Goal: Task Accomplishment & Management: Complete application form

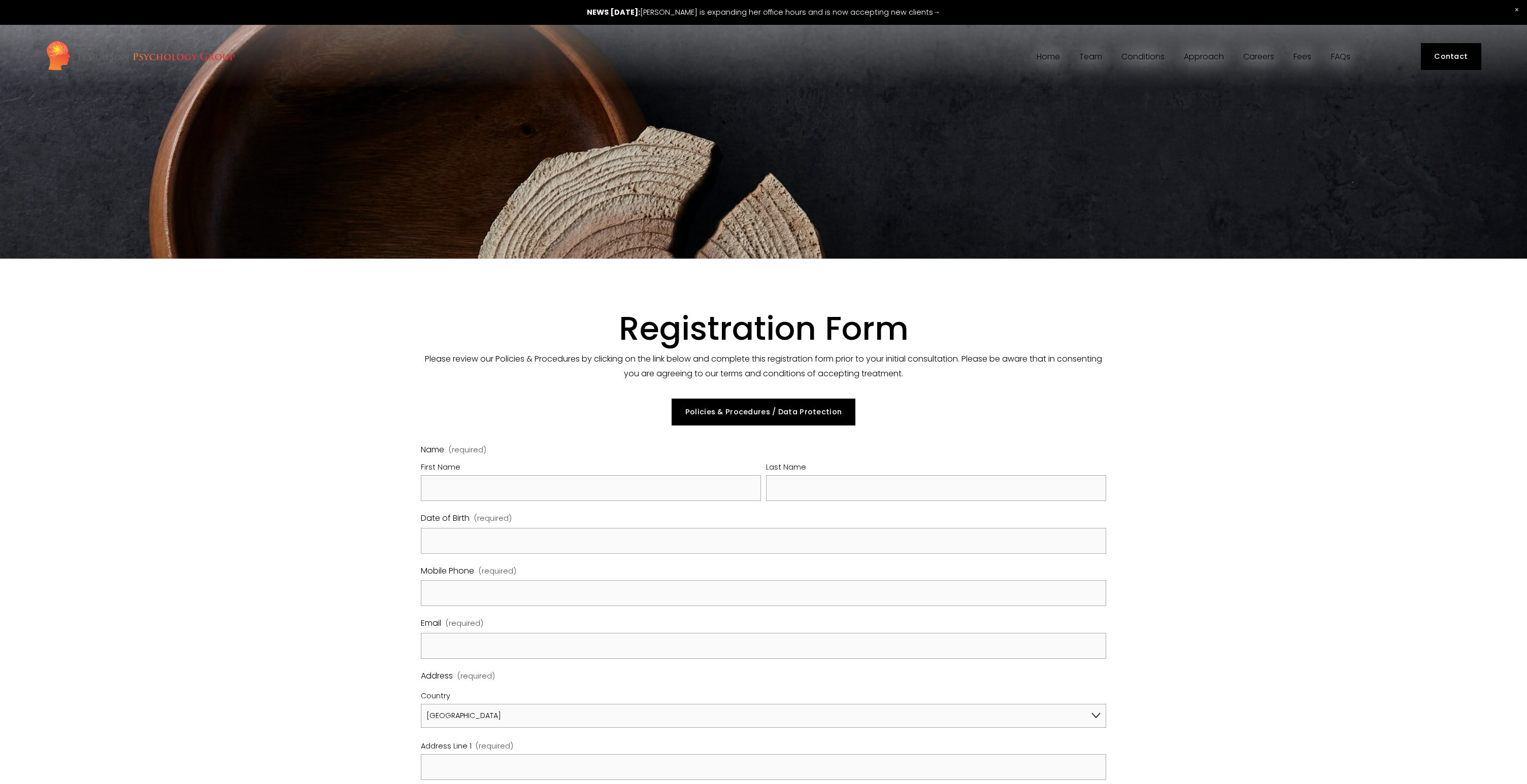
select select "GB"
drag, startPoint x: 571, startPoint y: 490, endPoint x: 576, endPoint y: 487, distance: 5.8
click at [572, 490] on input "First Name" at bounding box center [591, 488] width 340 height 26
type input "Bashaar"
type input "Khan"
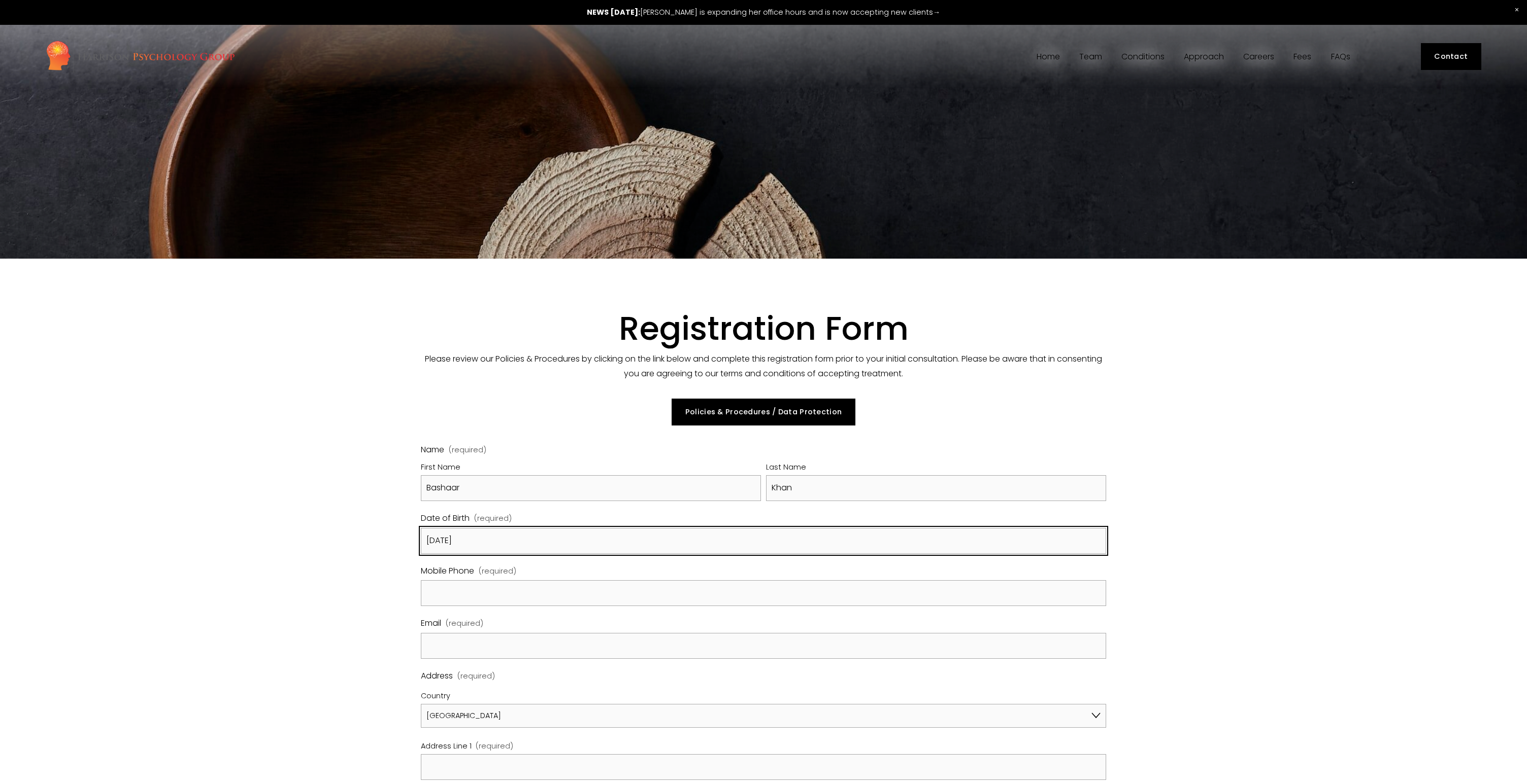
type input "[DATE]"
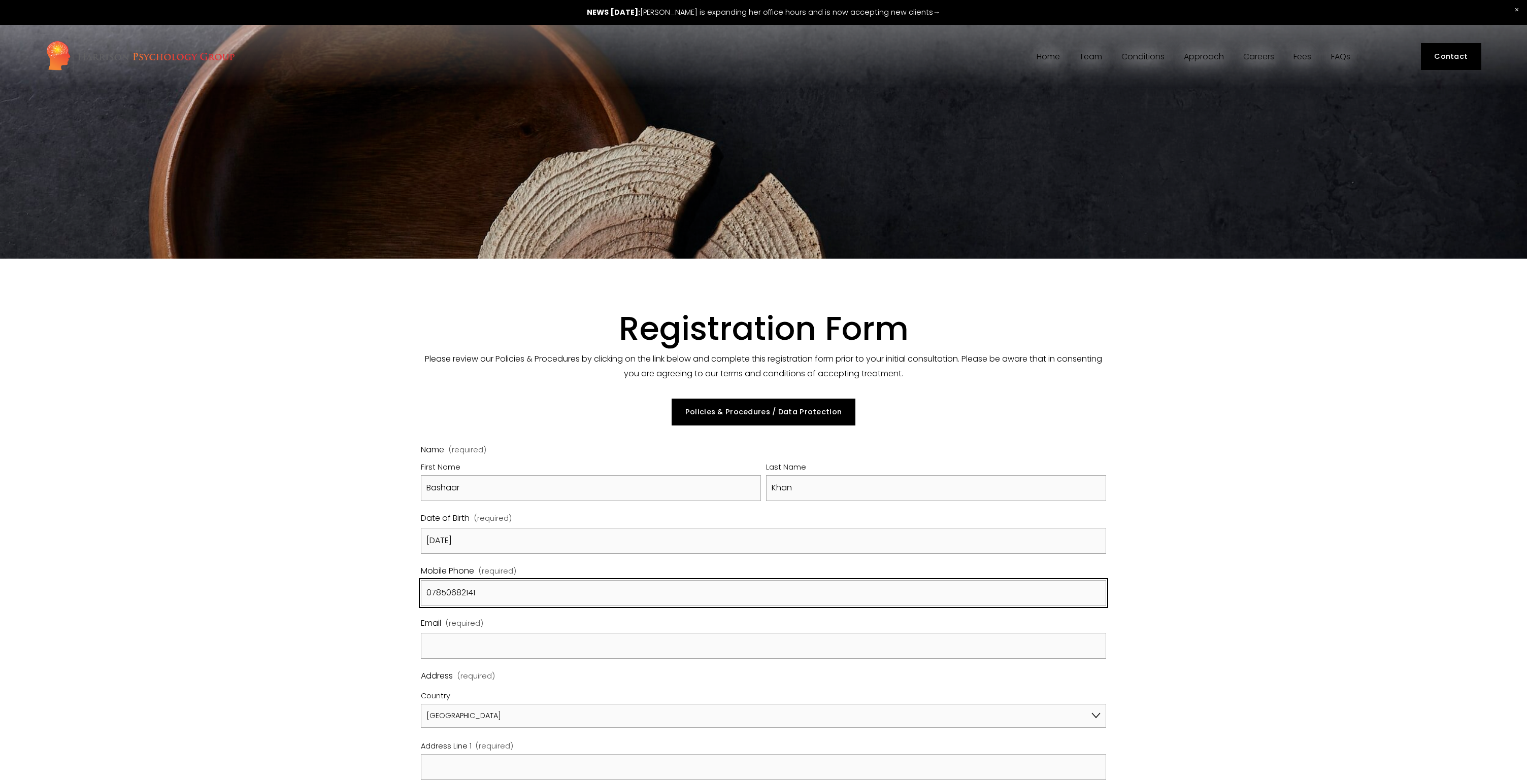
type input "07850682141"
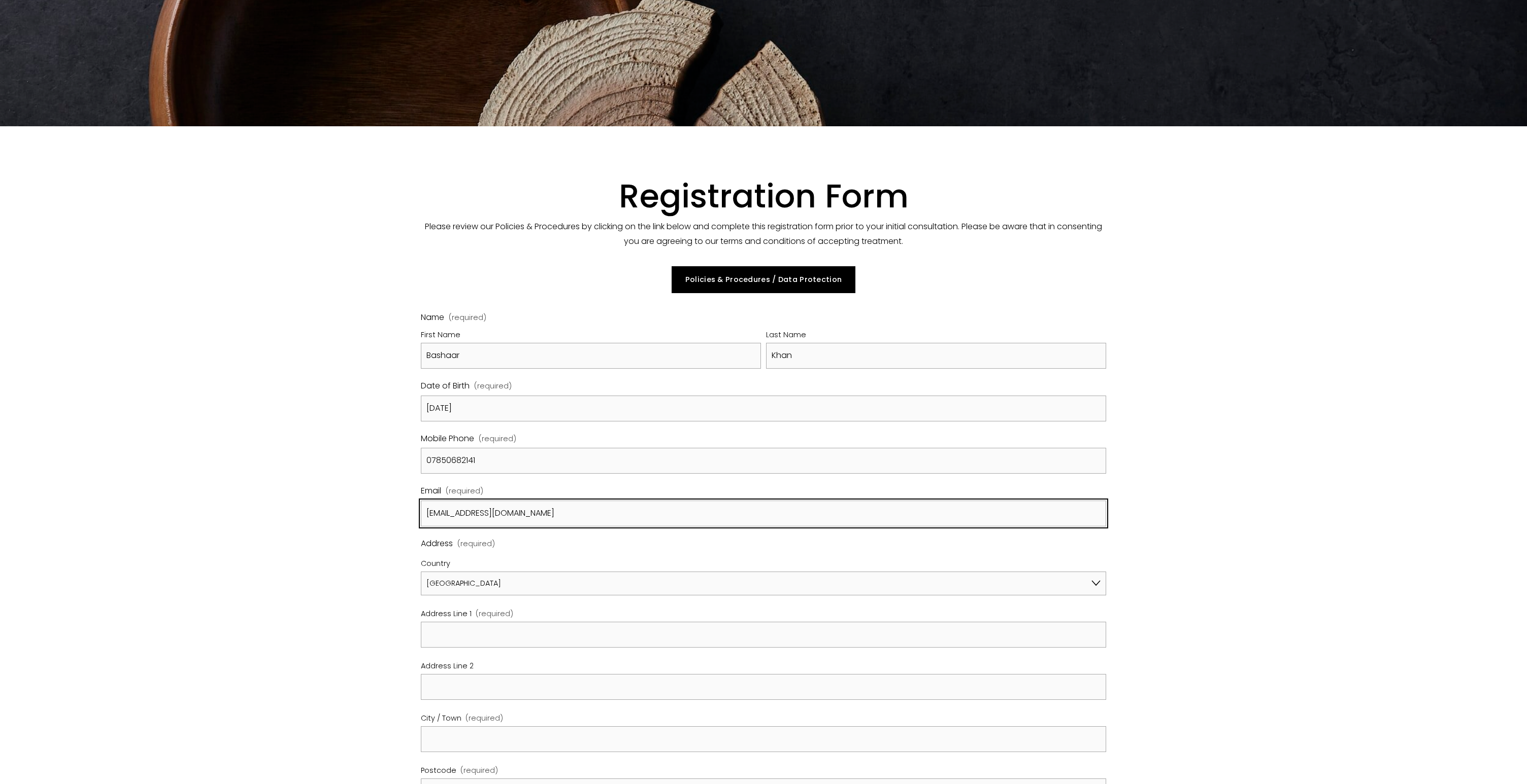
scroll to position [184, 0]
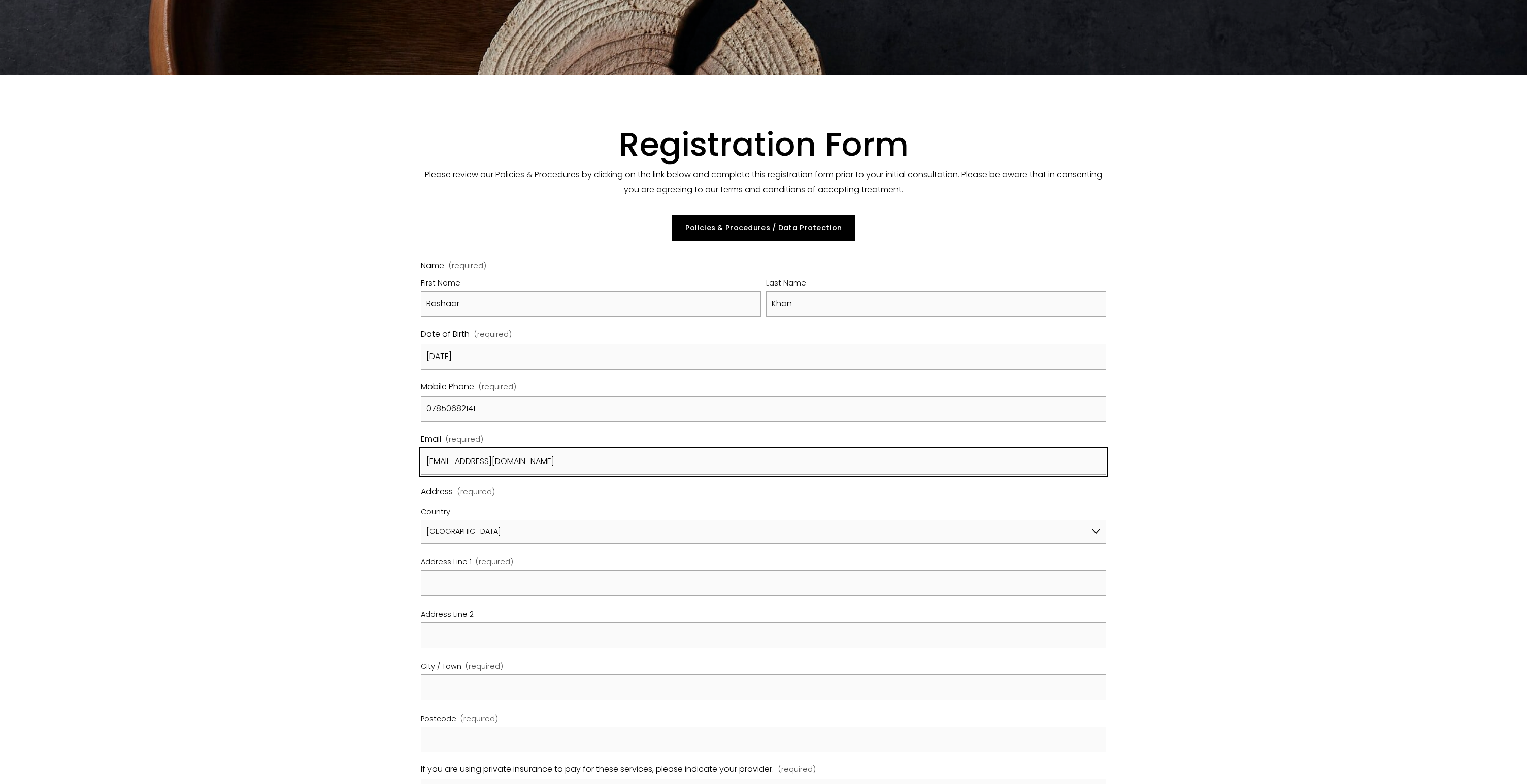
type input "[EMAIL_ADDRESS][DOMAIN_NAME]"
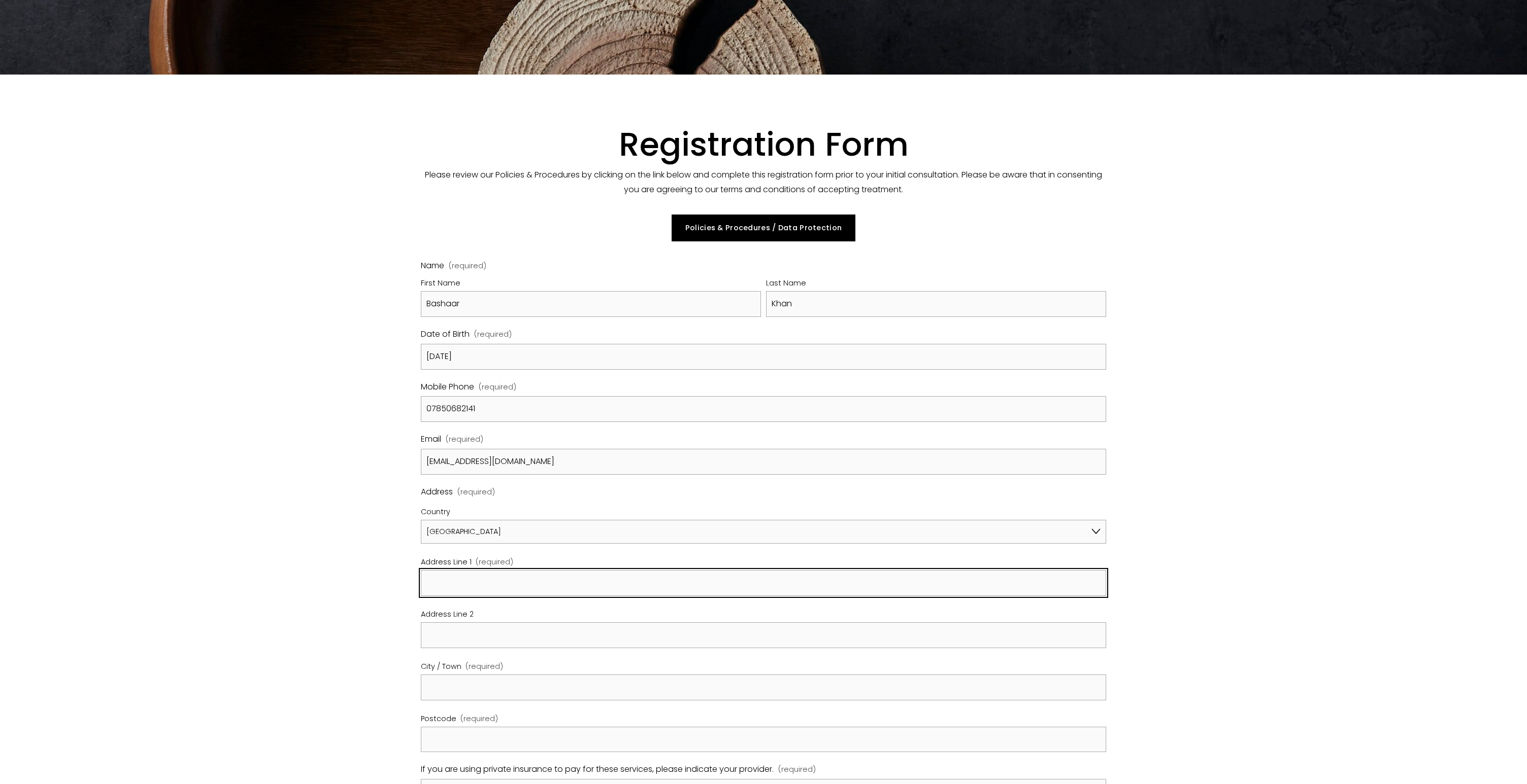
click at [538, 579] on input "Address Line 1 (required)" at bounding box center [763, 583] width 685 height 26
type input "[STREET_ADDRESS]"
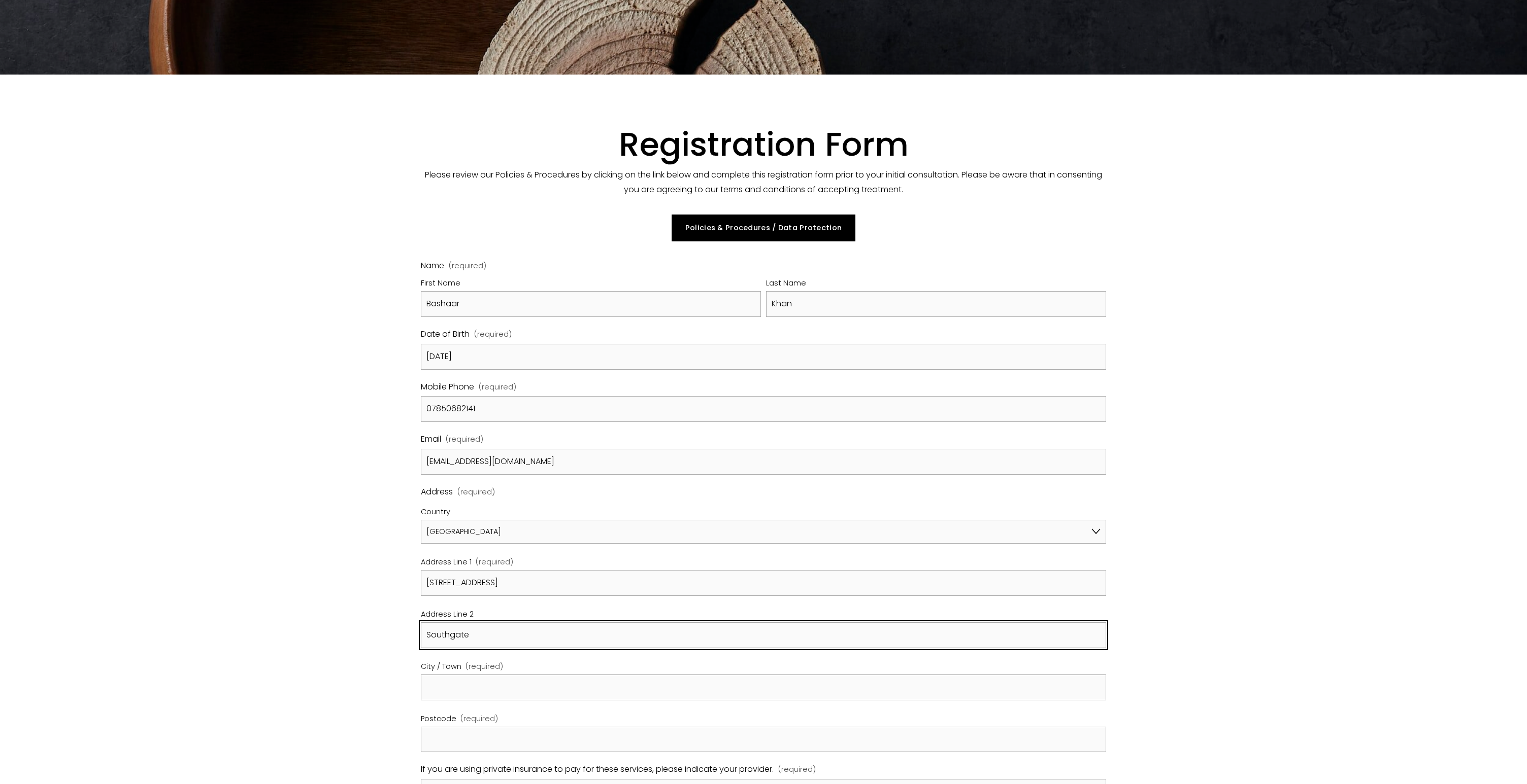
type input "Southgate"
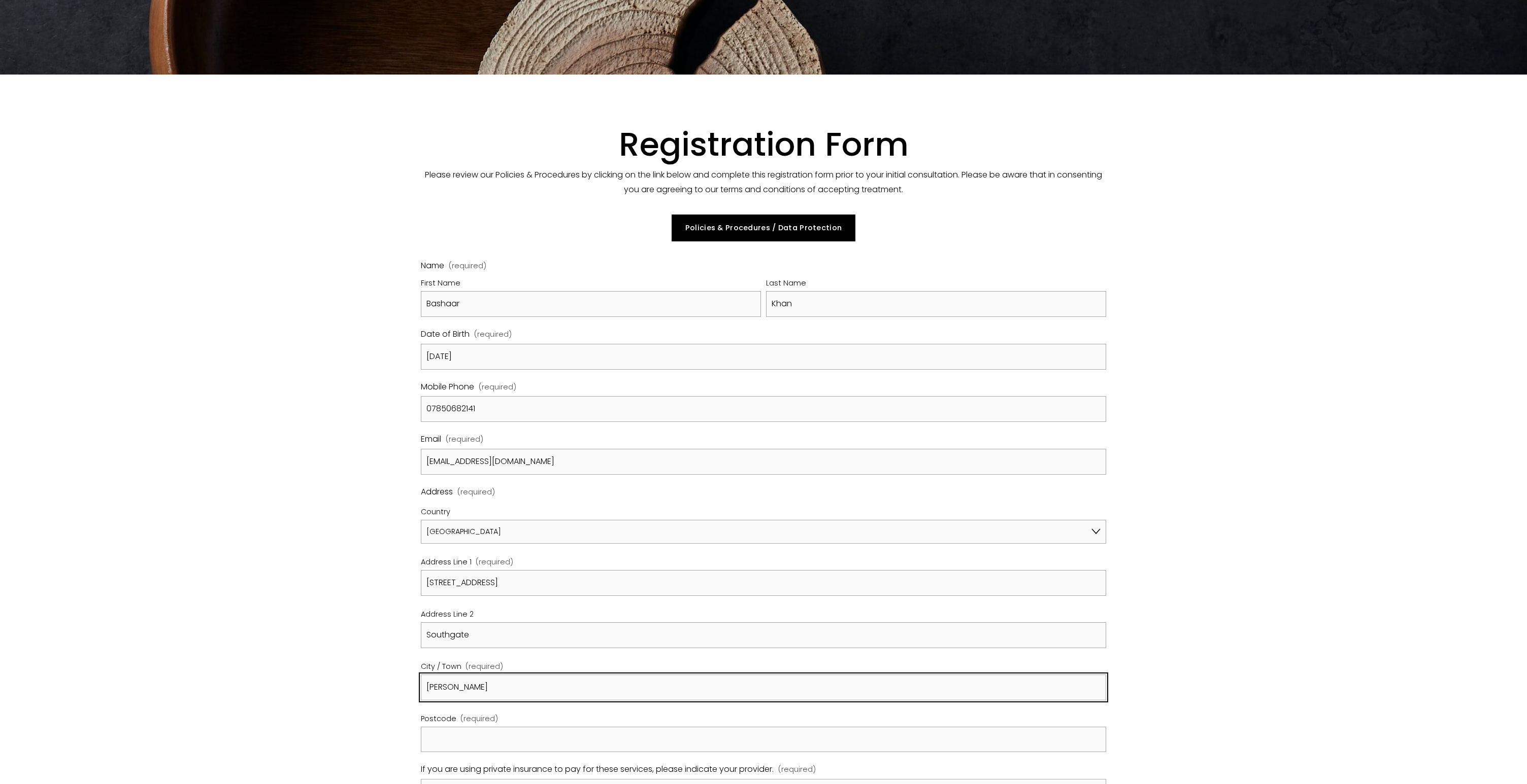
type input "[PERSON_NAME]"
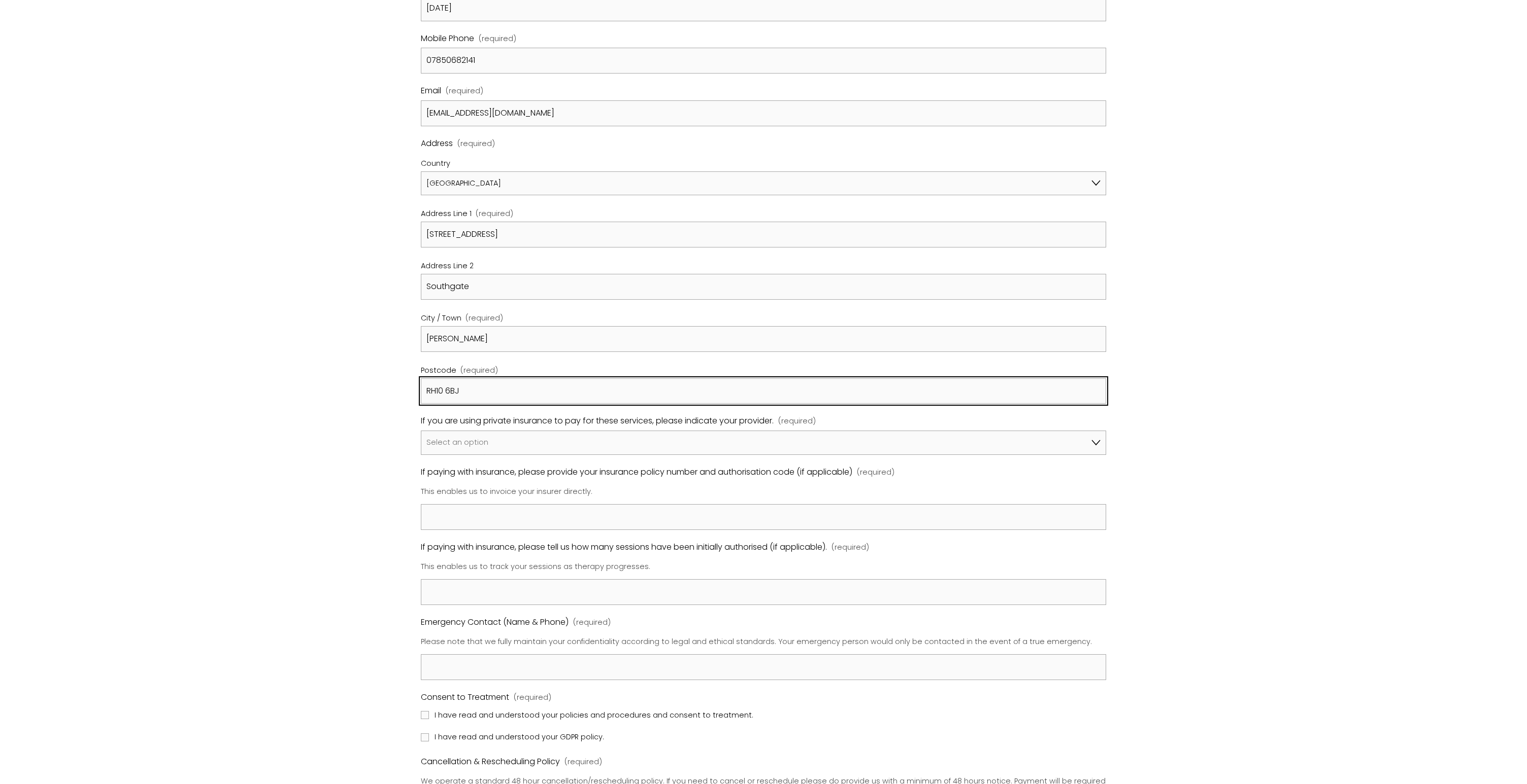
scroll to position [549, 0]
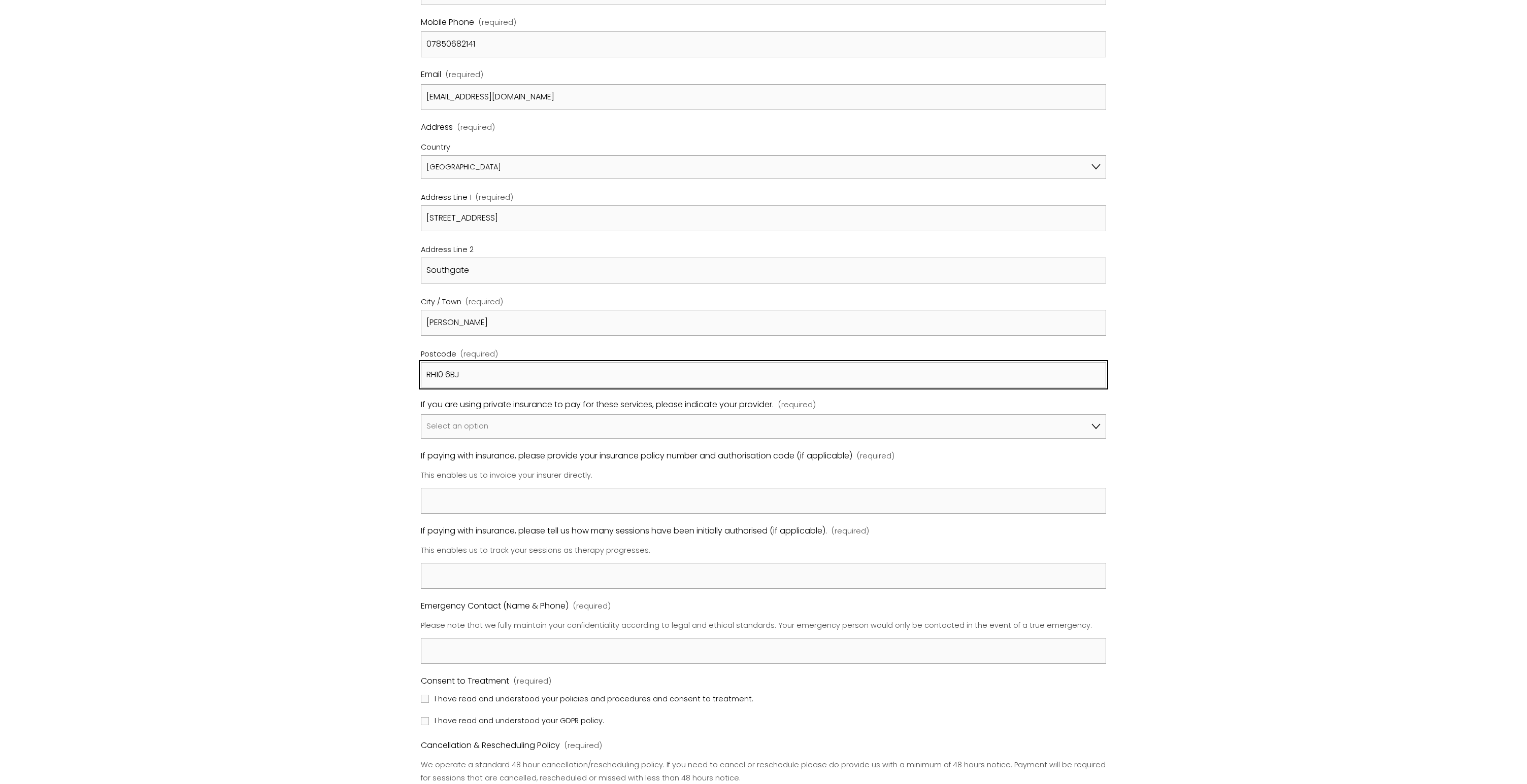
type input "RH10 6BJ"
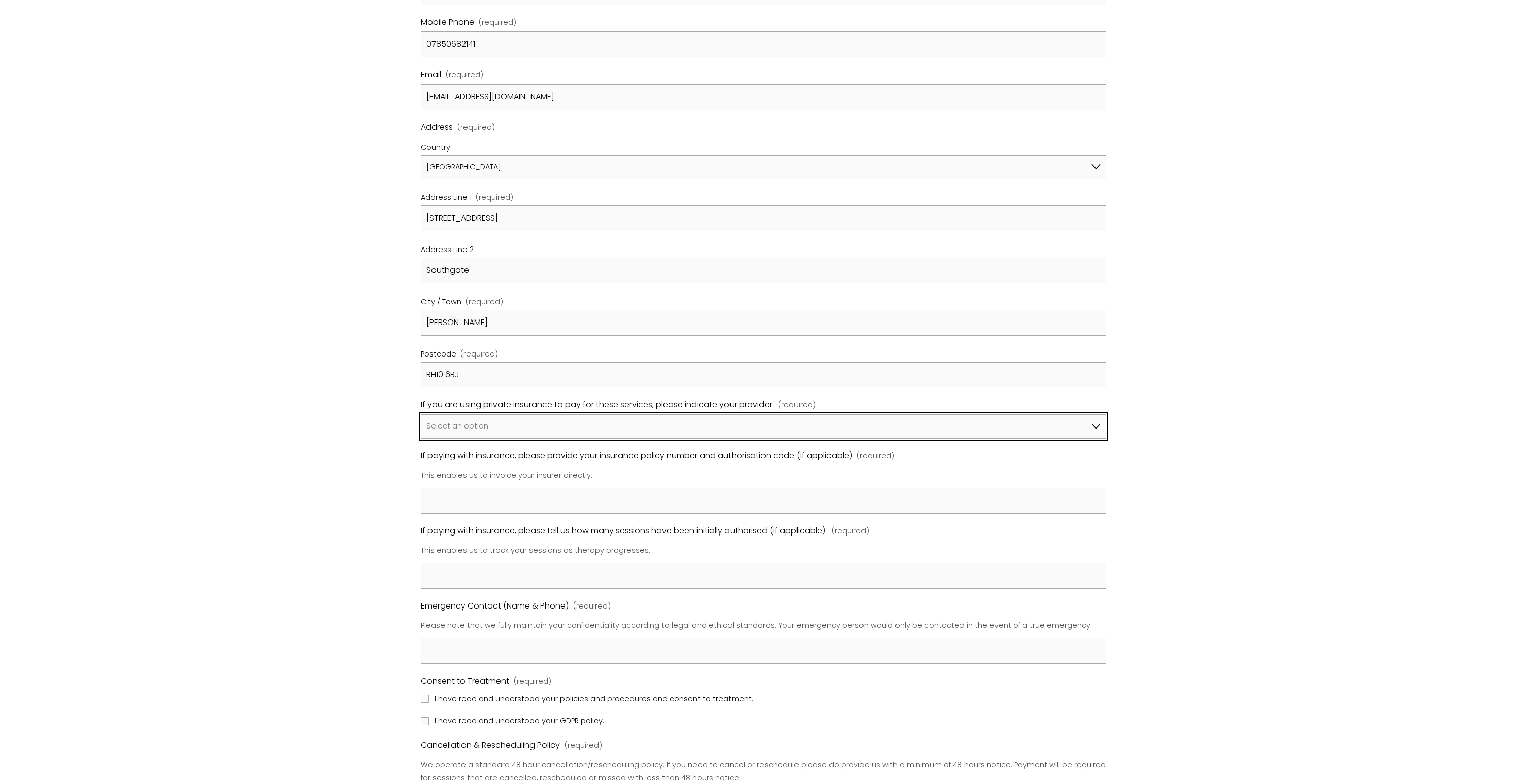
click at [521, 433] on select "Select an option I am not using insurance Axa Aviva Bupa Cigna Healix Vitality …" at bounding box center [763, 426] width 685 height 24
select select "Bupa"
click at [421, 414] on select "Select an option I am not using insurance Axa Aviva Bupa Cigna Healix Vitality …" at bounding box center [763, 426] width 685 height 24
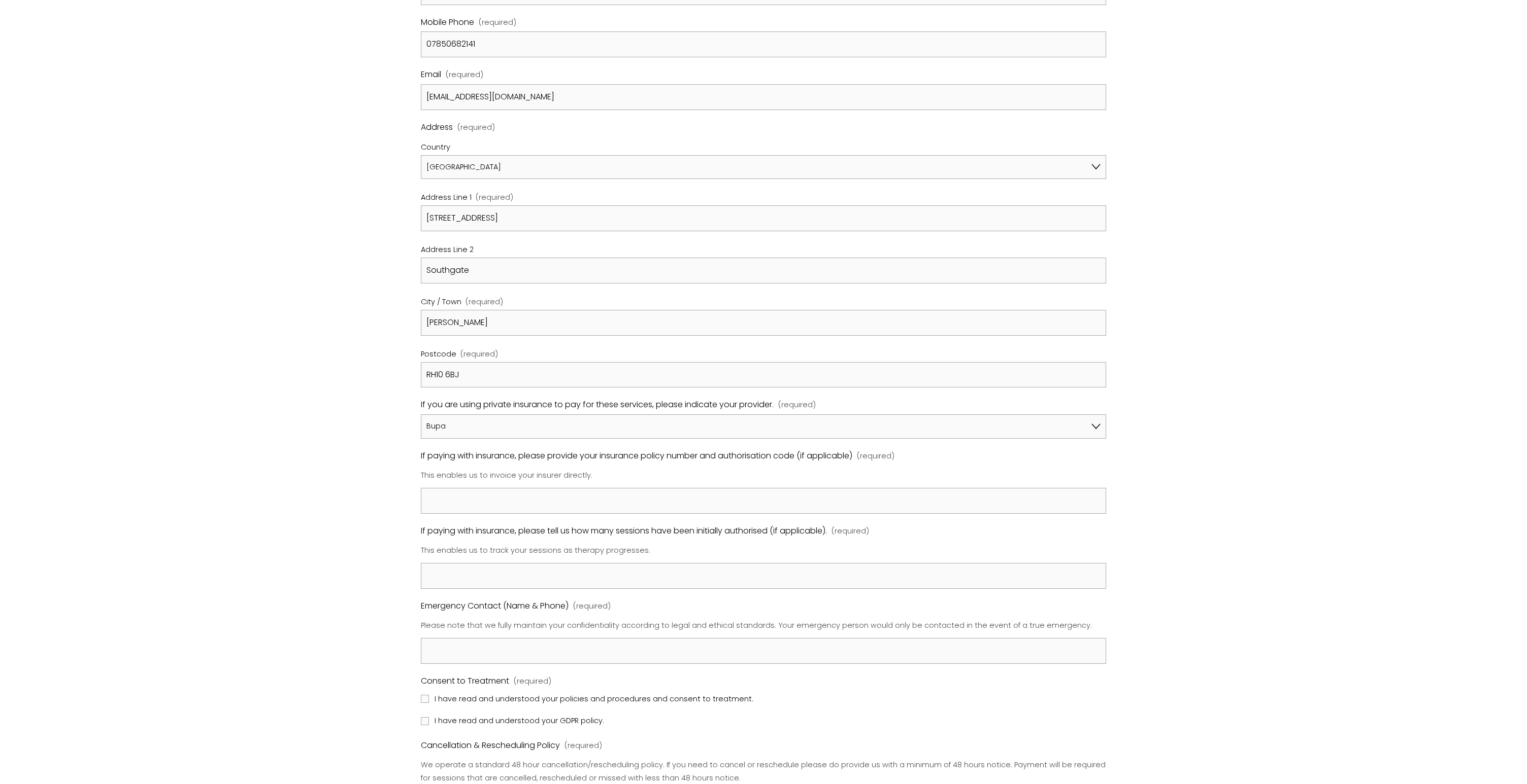
click at [489, 514] on div "Name (required) First Name [PERSON_NAME] Last Name Khan Date of Birth (required…" at bounding box center [763, 432] width 685 height 1077
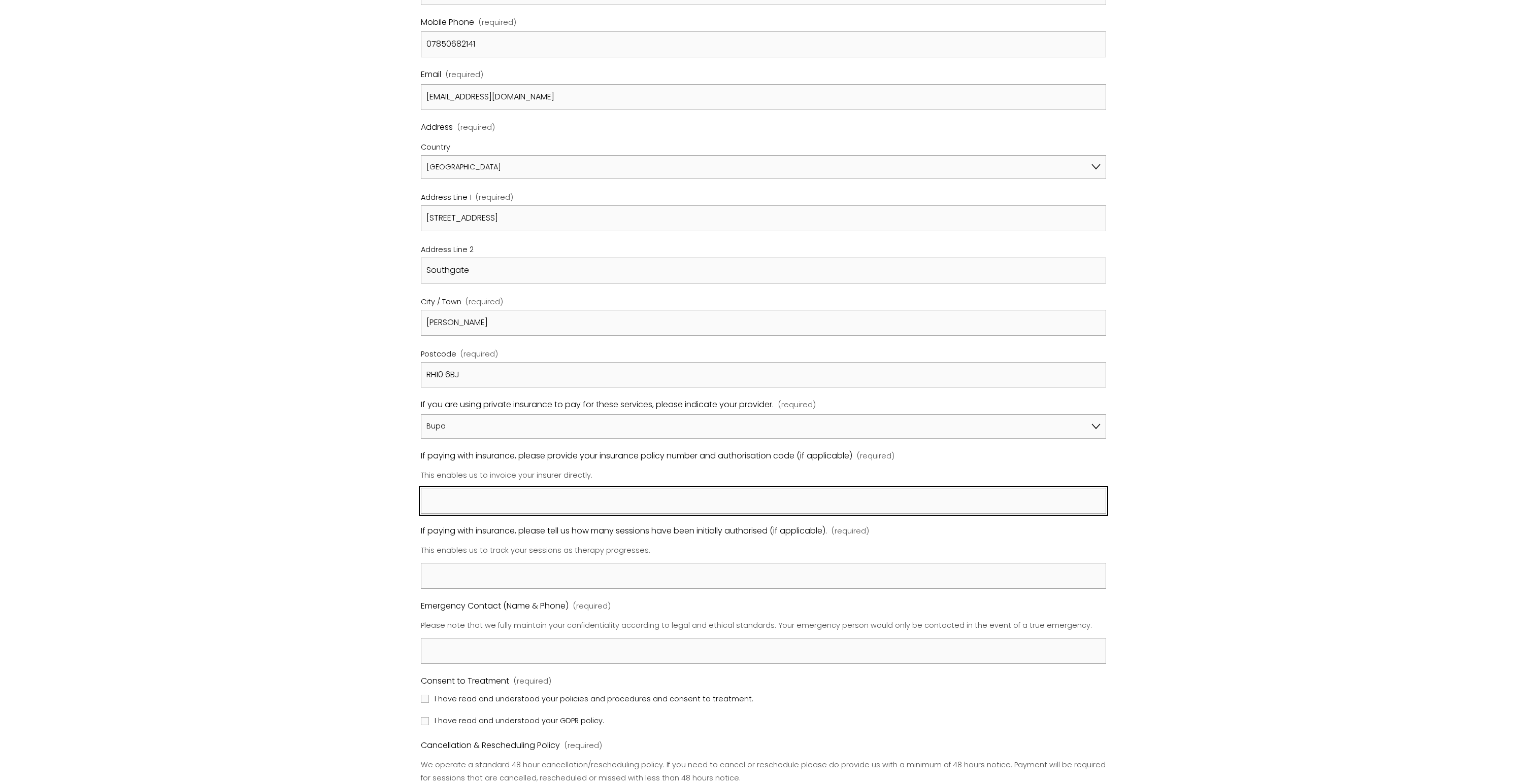
click at [638, 505] on input "If paying with insurance, please provide your insurance policy number and autho…" at bounding box center [763, 501] width 685 height 26
click at [499, 489] on input "If paying with insurance, please provide your insurance policy number and autho…" at bounding box center [763, 501] width 685 height 26
paste input "68767315"
type input "68767315"
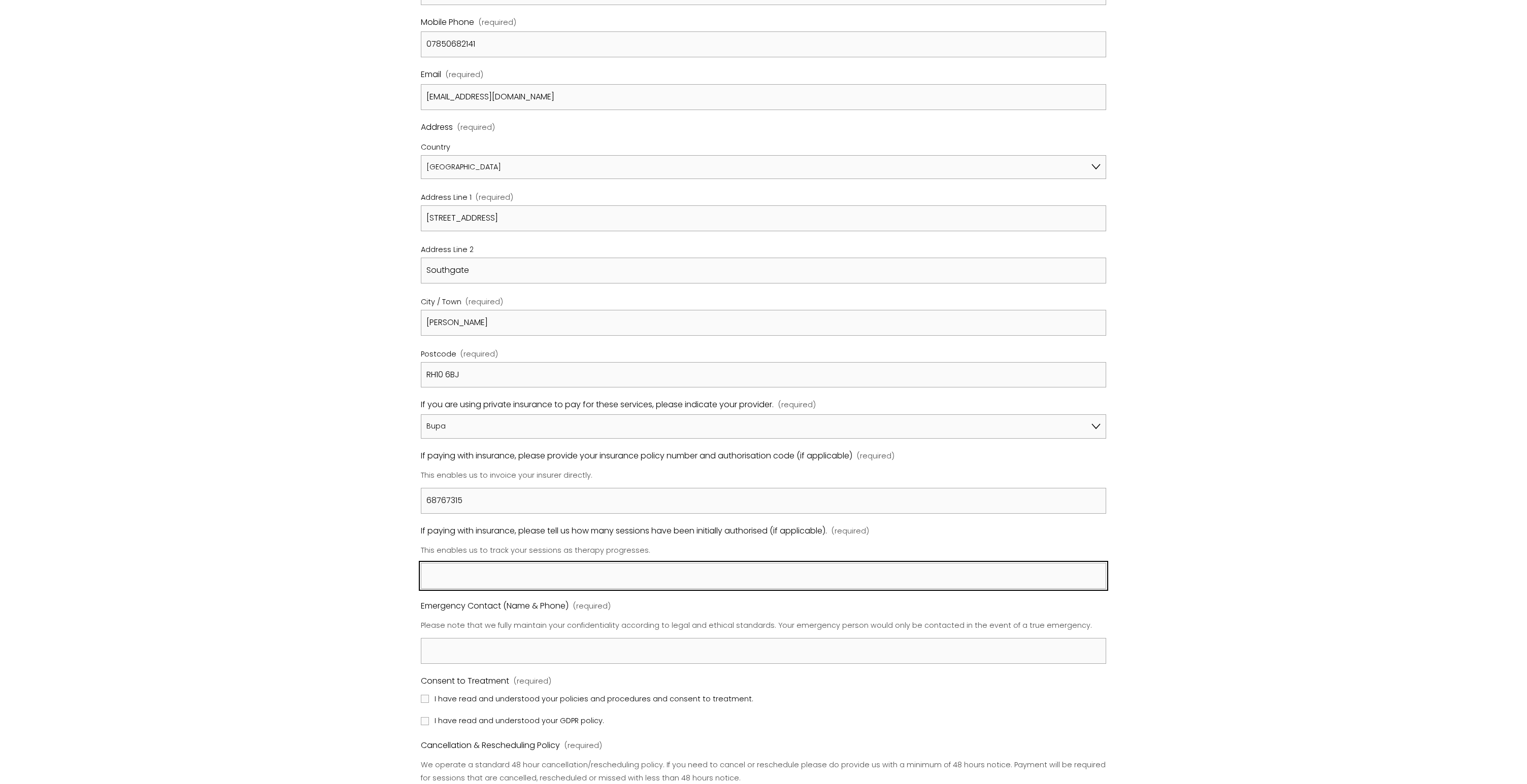
click at [479, 577] on input "If paying with insurance, please tell us how many sessions have been initially …" at bounding box center [763, 576] width 685 height 26
type input "o"
type input "All required sessions, as dictated by you will be covered, as per a recent chan…"
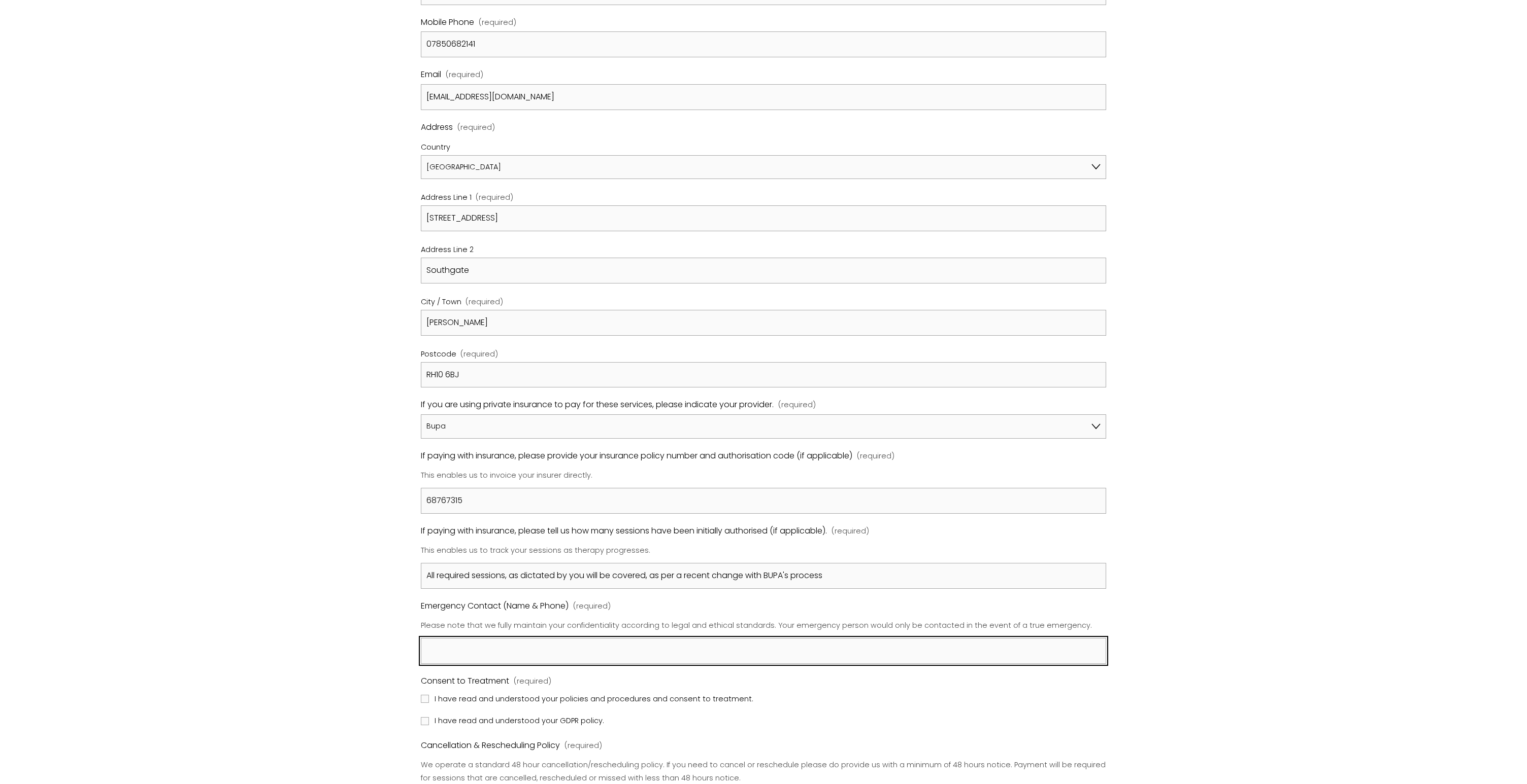
click at [613, 651] on input "Emergency Contact (Name & Phone) (required)" at bounding box center [763, 651] width 685 height 26
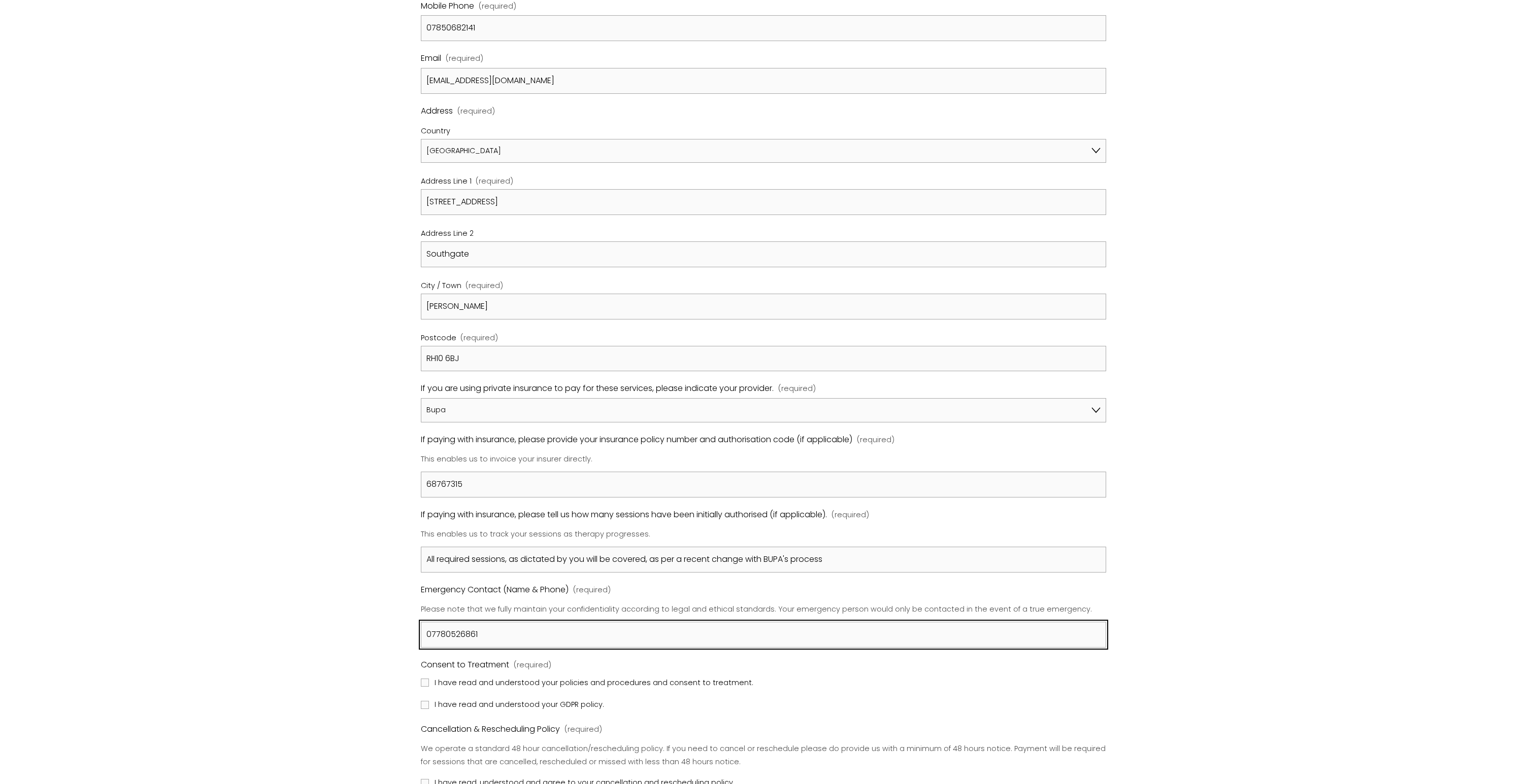
type input "07780526861"
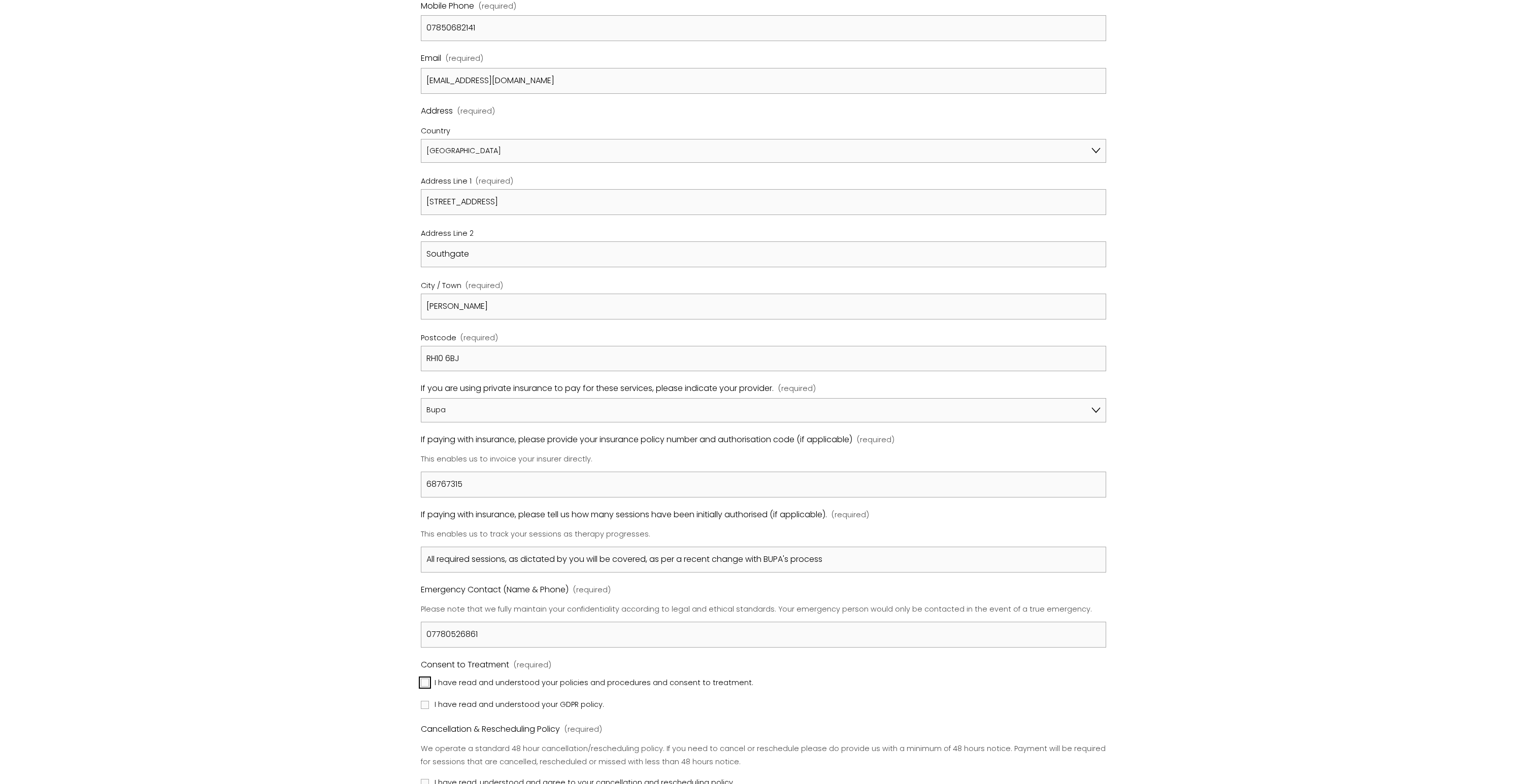
click at [427, 685] on input "I have read and understood your policies and procedures and consent to treatmen…" at bounding box center [424, 682] width 8 height 8
checkbox input "true"
click at [423, 703] on input "I have read and understood your GDPR policy." at bounding box center [424, 705] width 8 height 8
checkbox input "true"
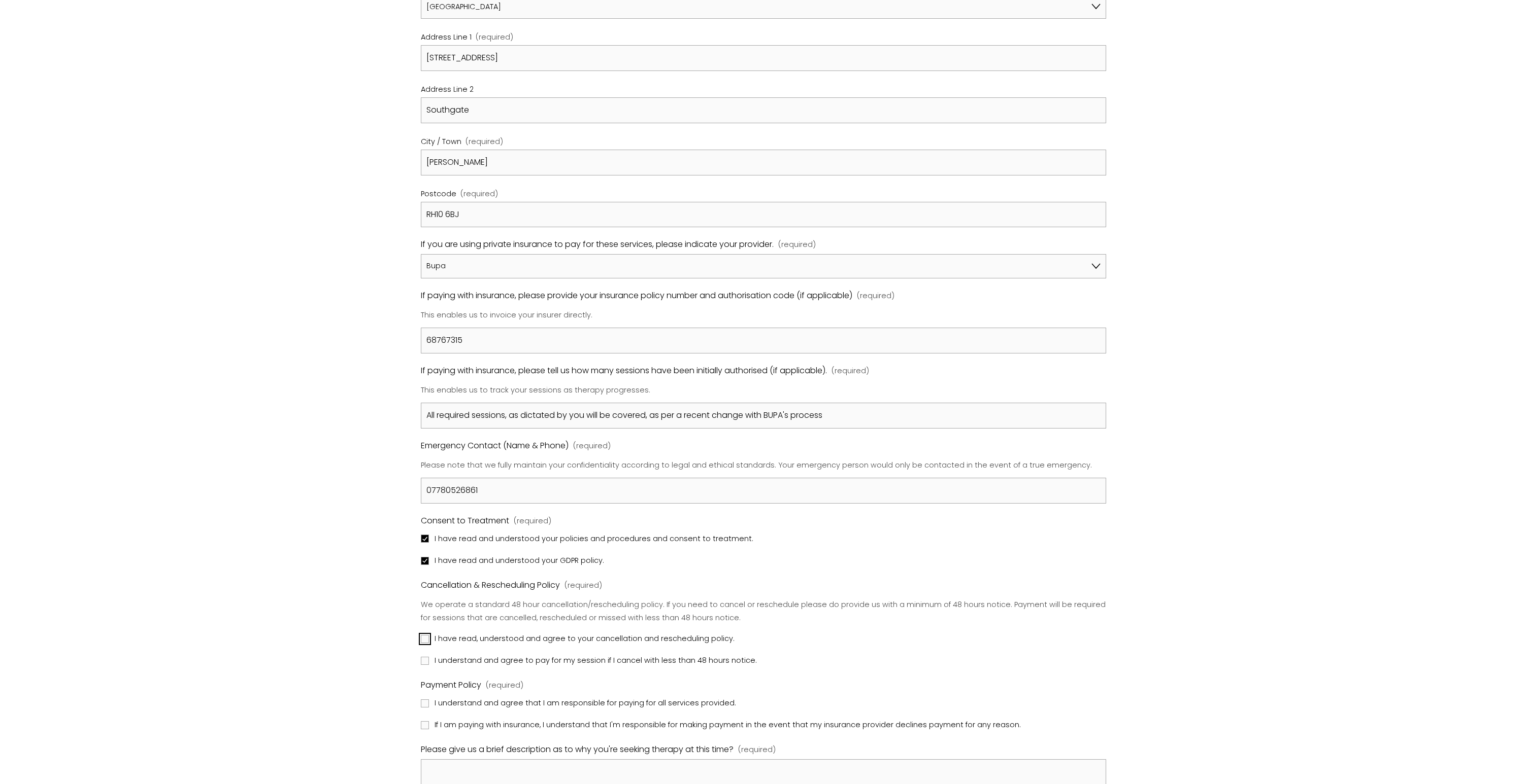
click at [423, 635] on label "I have read, understood and agree to your cancellation and rescheduling policy." at bounding box center [579, 638] width 316 height 13
click at [423, 635] on input "I have read, understood and agree to your cancellation and rescheduling policy." at bounding box center [424, 638] width 8 height 8
checkbox input "true"
click at [421, 661] on input "I understand and agree to pay for my session if I cancel with less than 48 hour…" at bounding box center [424, 661] width 8 height 8
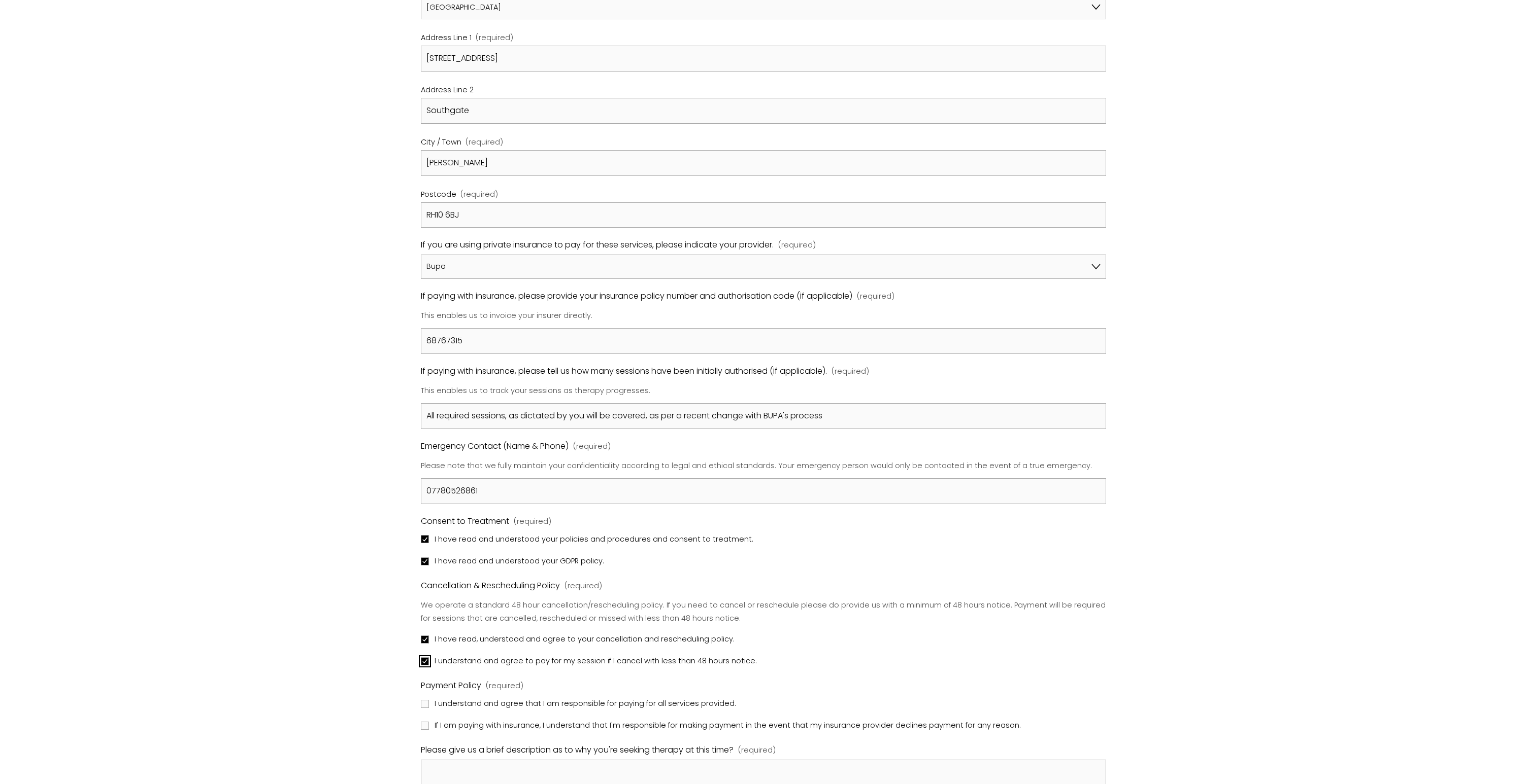
checkbox input "true"
drag, startPoint x: 422, startPoint y: 700, endPoint x: 424, endPoint y: 712, distance: 12.2
click at [422, 701] on input "I understand and agree that I am responsible for paying for all services provid…" at bounding box center [424, 704] width 8 height 8
checkbox input "true"
click at [423, 722] on input "If I am paying with insurance, I understand that I'm responsible for making pay…" at bounding box center [424, 726] width 8 height 8
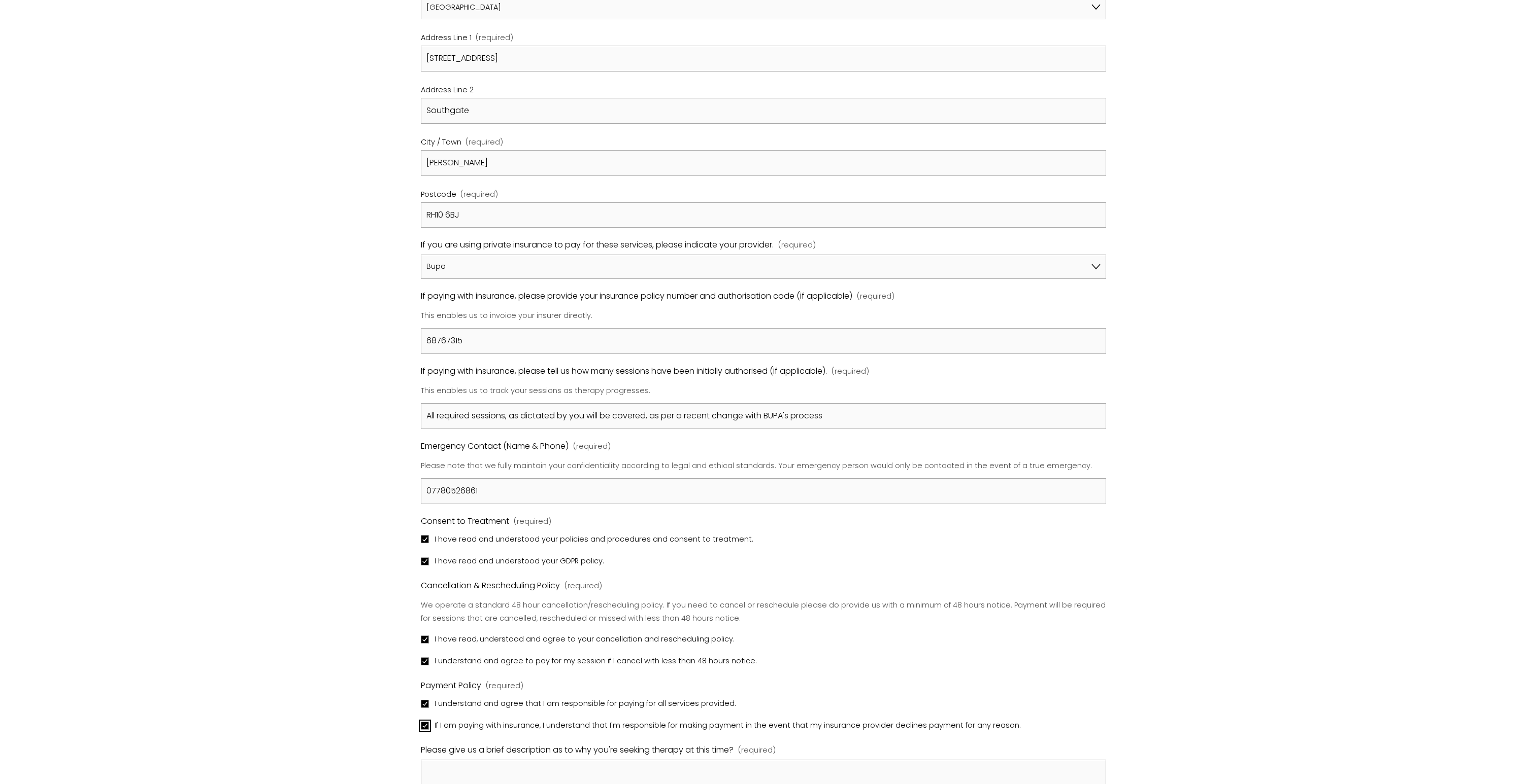
checkbox input "true"
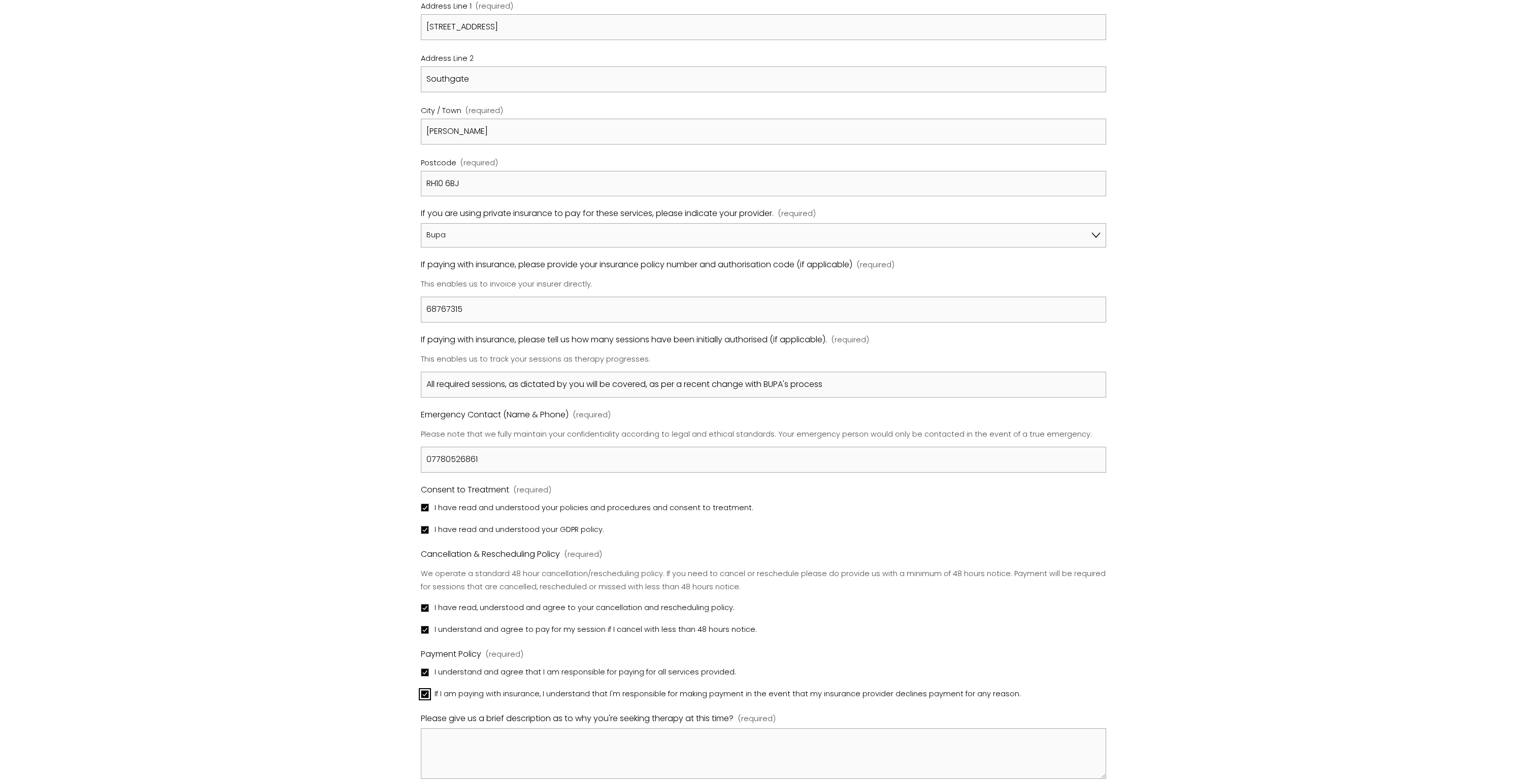
scroll to position [768, 0]
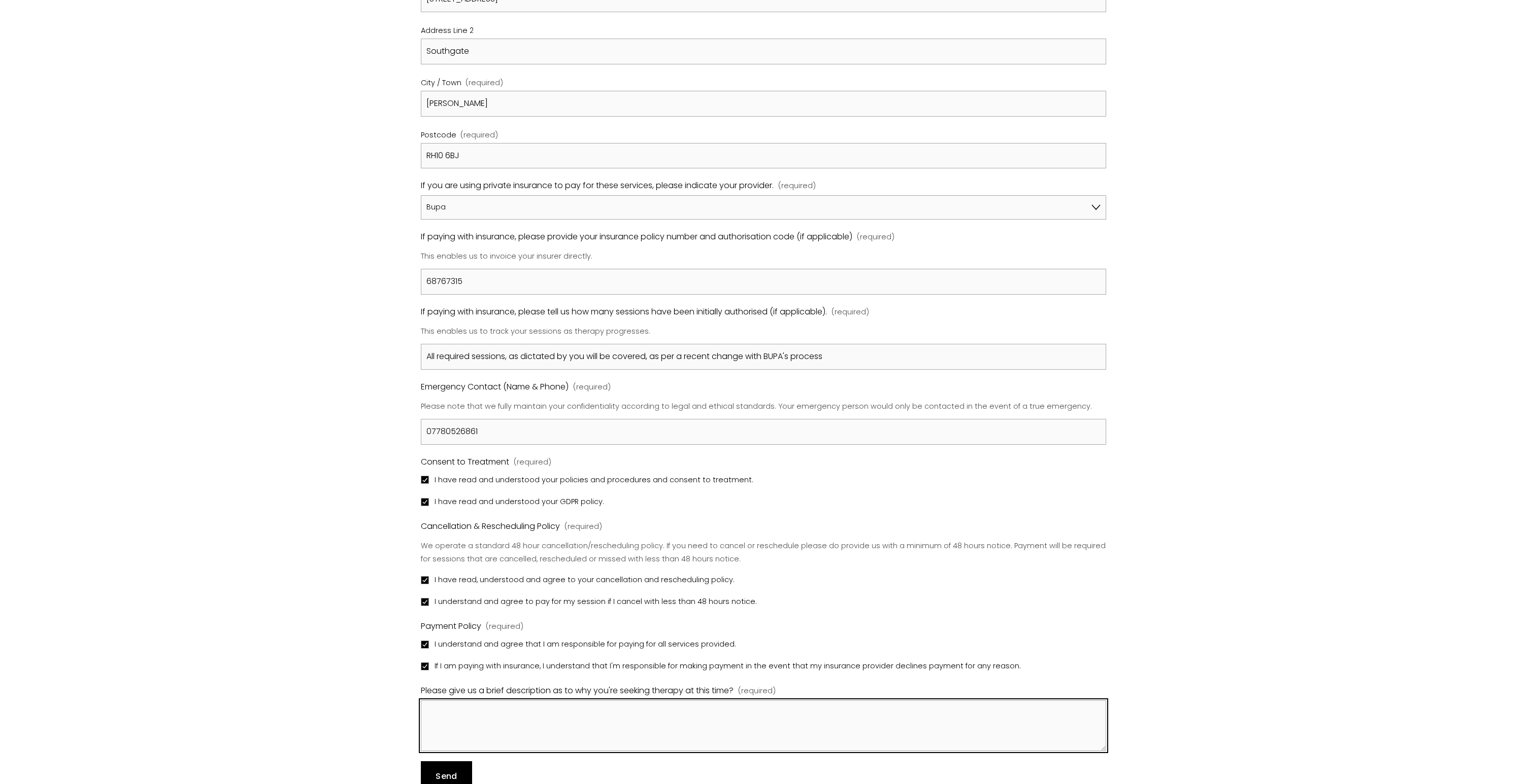
click at [445, 719] on textarea "Please give us a brief description as to why you're seeking therapy at this tim…" at bounding box center [763, 726] width 685 height 51
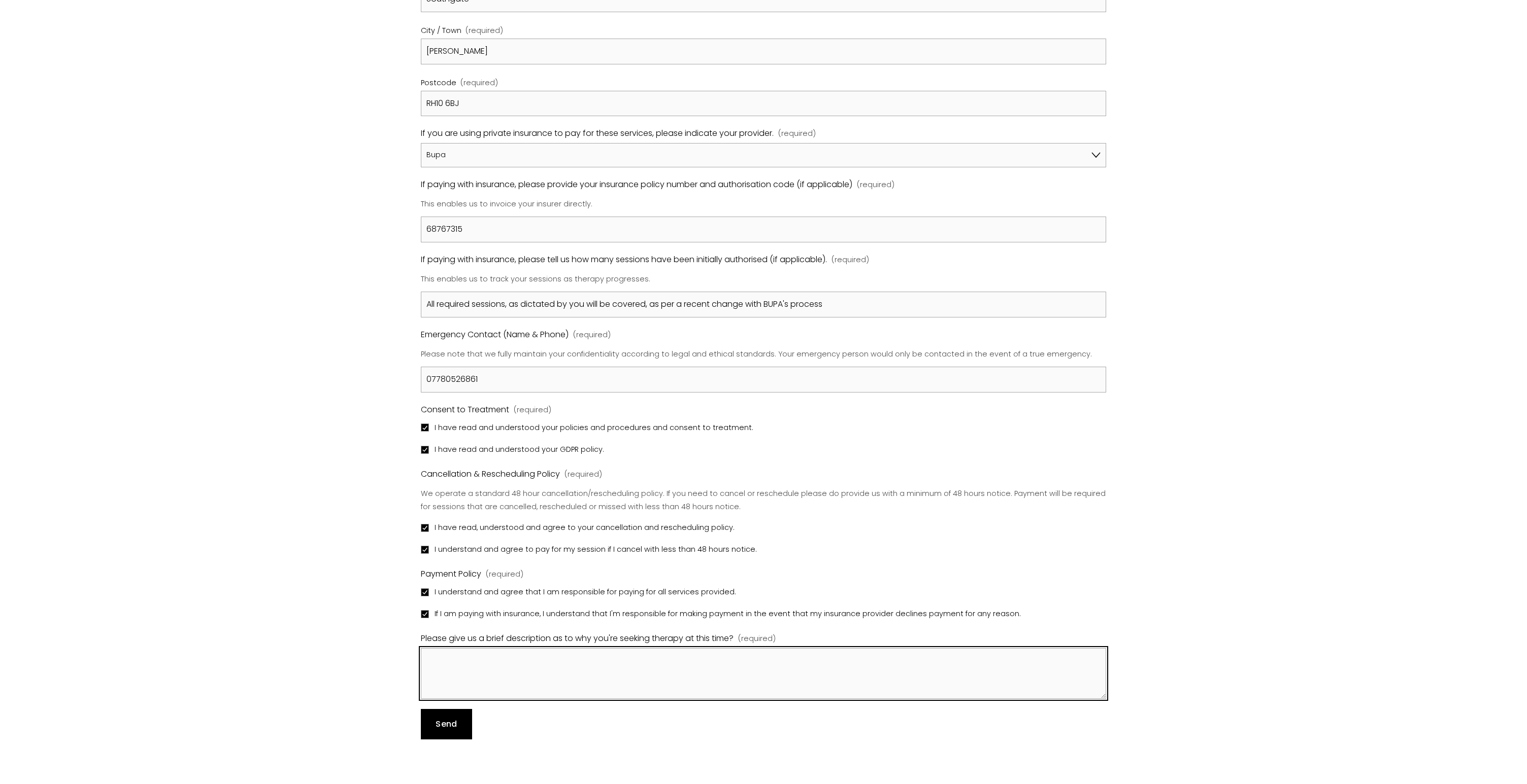
scroll to position [846, 0]
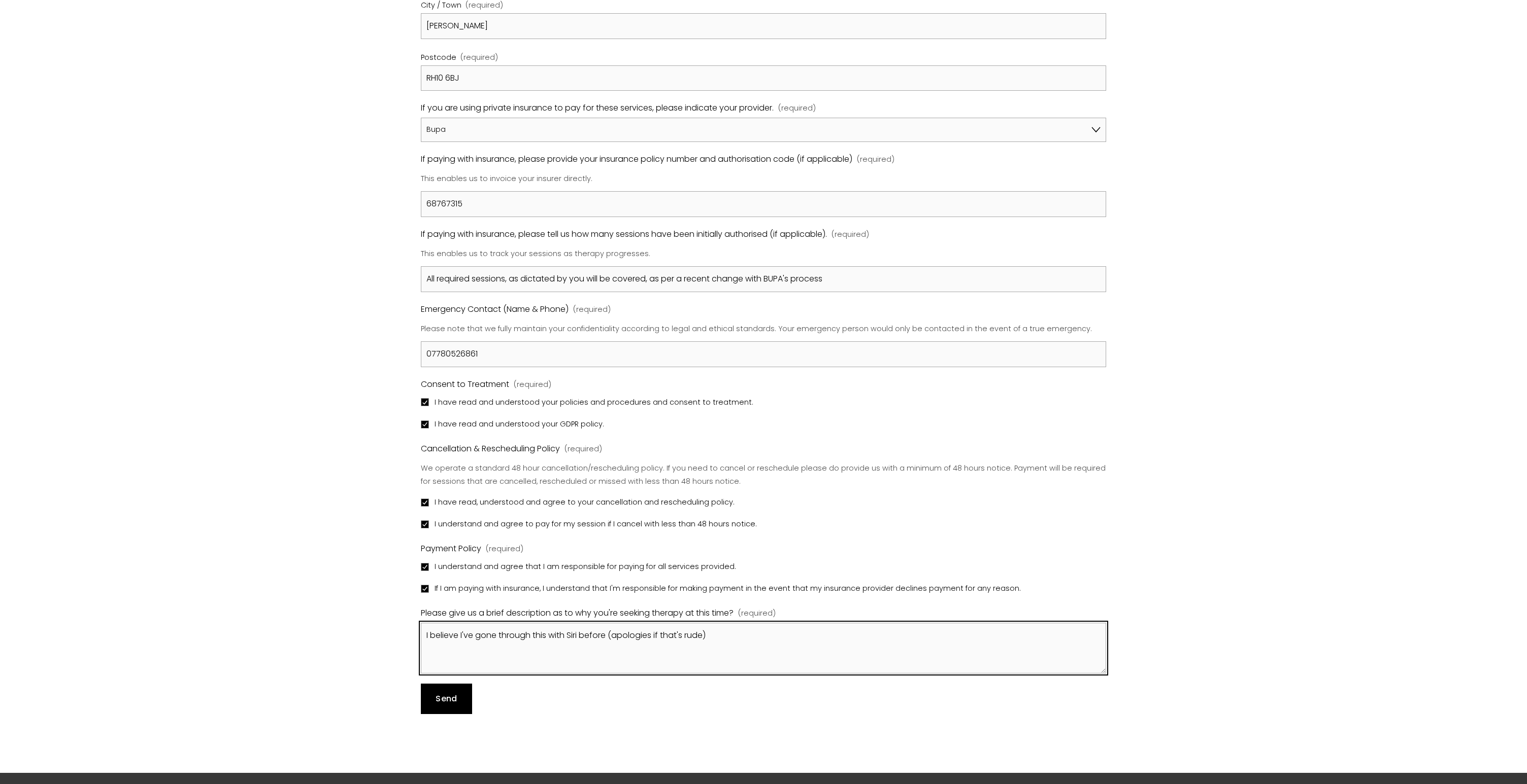
type textarea "I believe I've gone through this with Siri before (apologies if that's rude)"
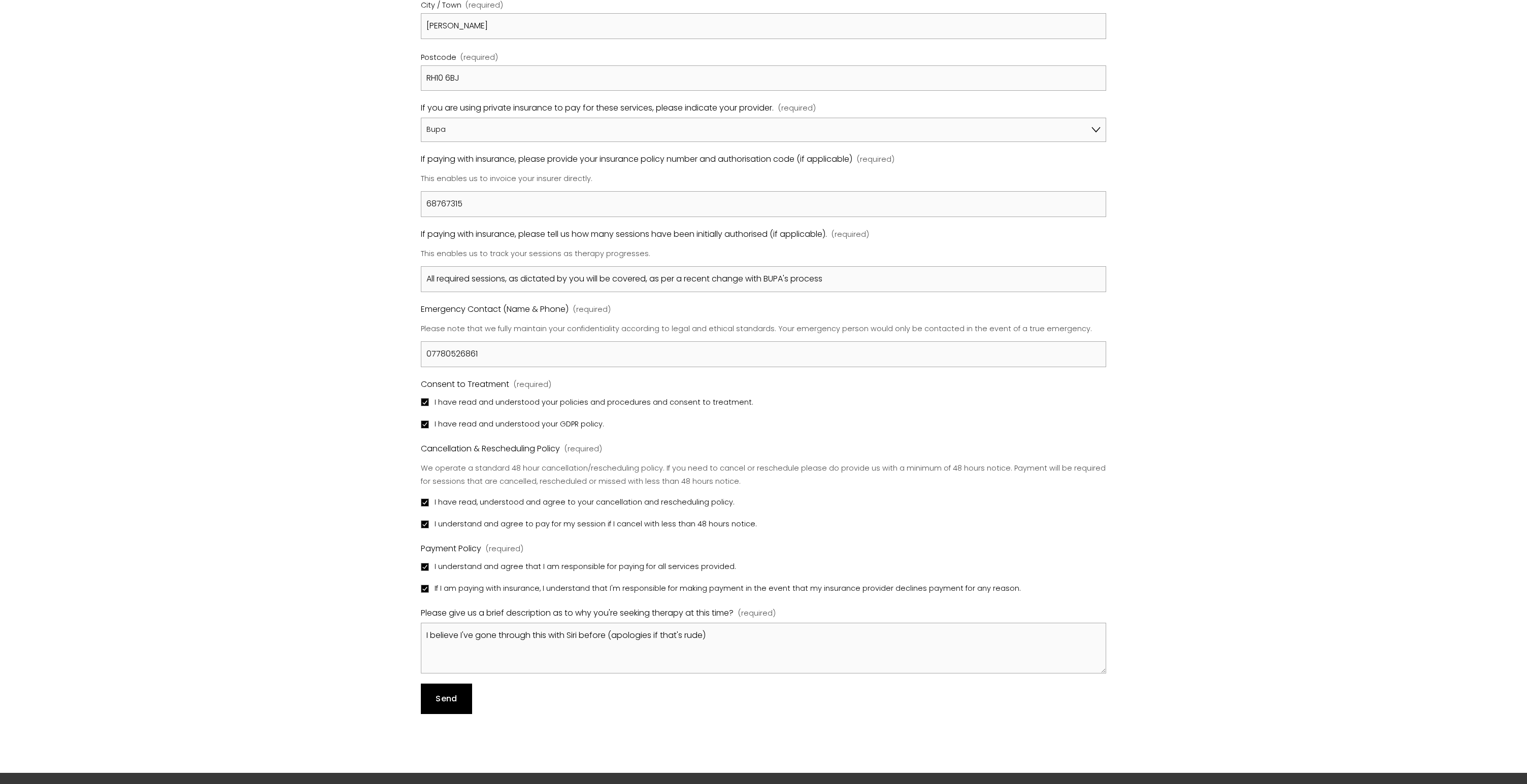
click at [427, 708] on button "Send Send" at bounding box center [446, 699] width 51 height 31
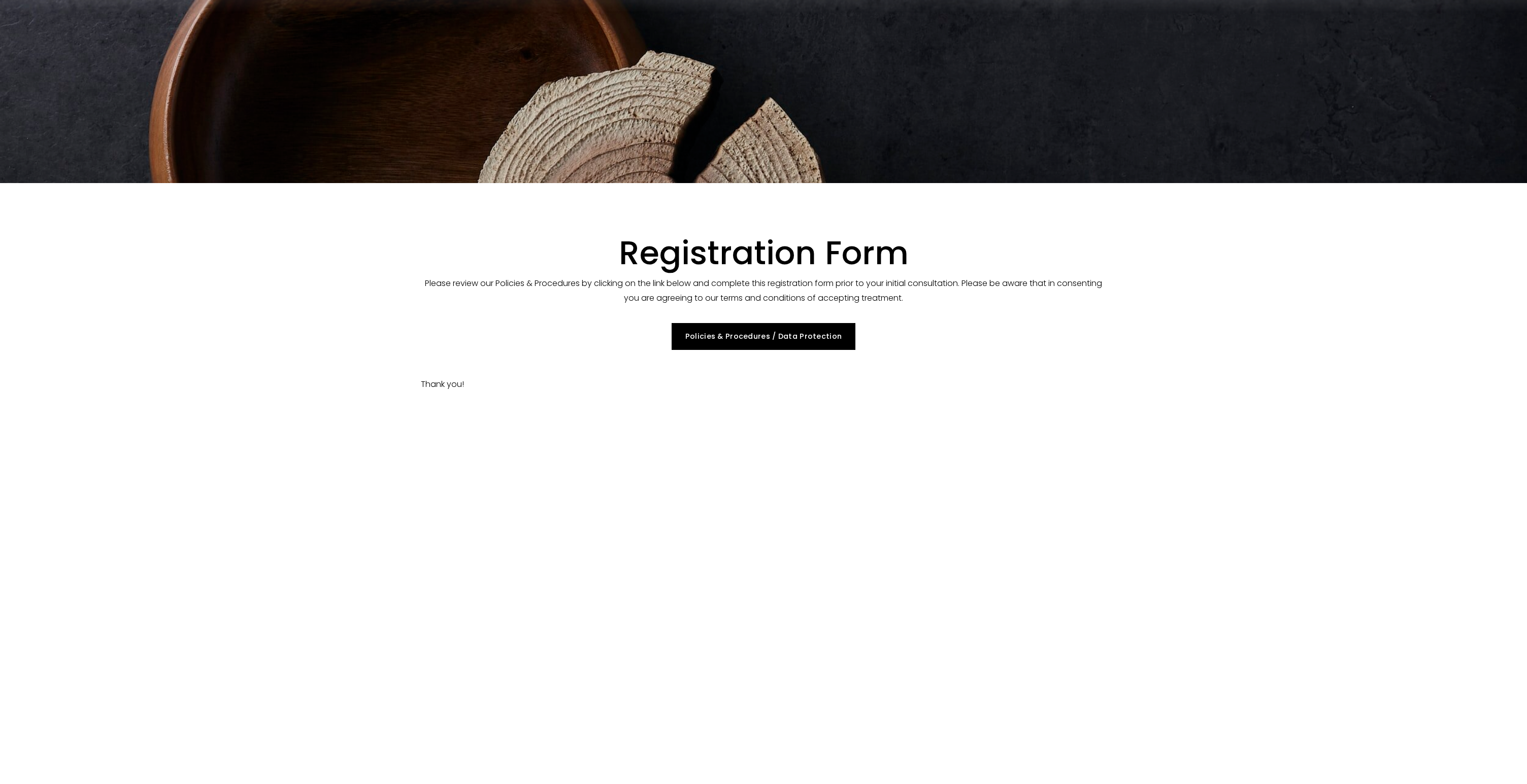
scroll to position [72, 0]
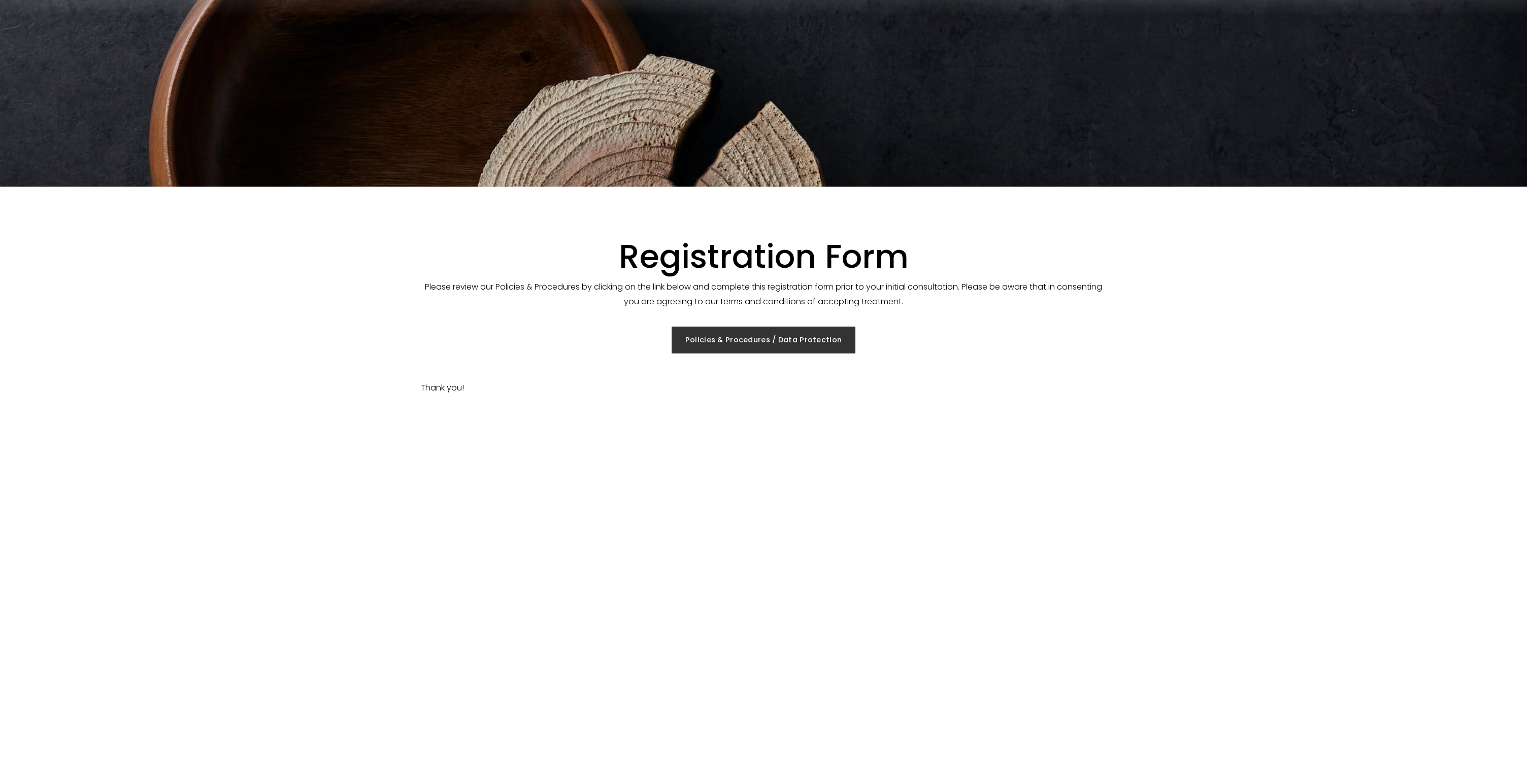
click at [716, 350] on link "Policies & Procedures / Data Protection" at bounding box center [764, 340] width 183 height 27
